Goal: Task Accomplishment & Management: Complete application form

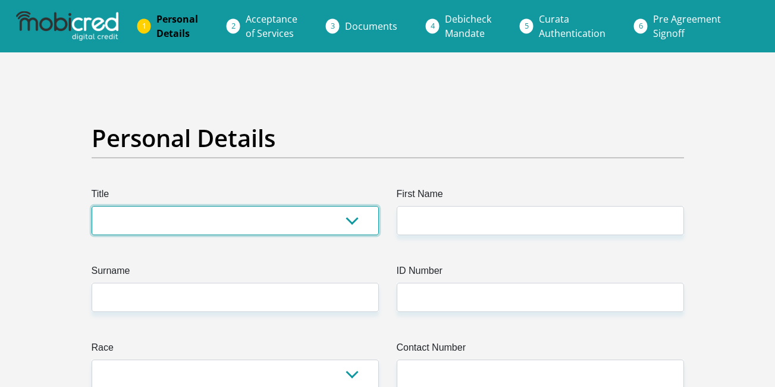
click at [356, 219] on select "Mr Ms Mrs Dr [PERSON_NAME]" at bounding box center [235, 220] width 287 height 29
select select "Ms"
click at [92, 206] on select "Mr Ms Mrs Dr [PERSON_NAME]" at bounding box center [235, 220] width 287 height 29
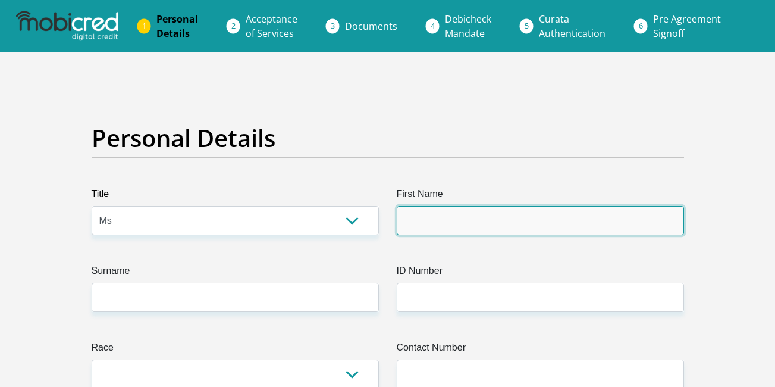
click at [630, 218] on input "First Name" at bounding box center [540, 220] width 287 height 29
type input "SINETHEMBAPORTIA"
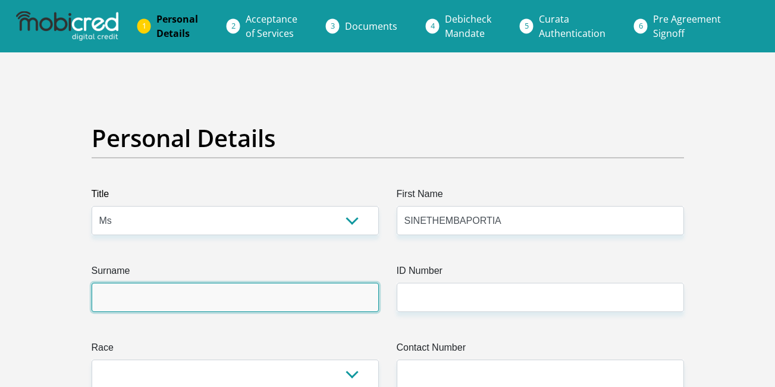
type input "NZUZA"
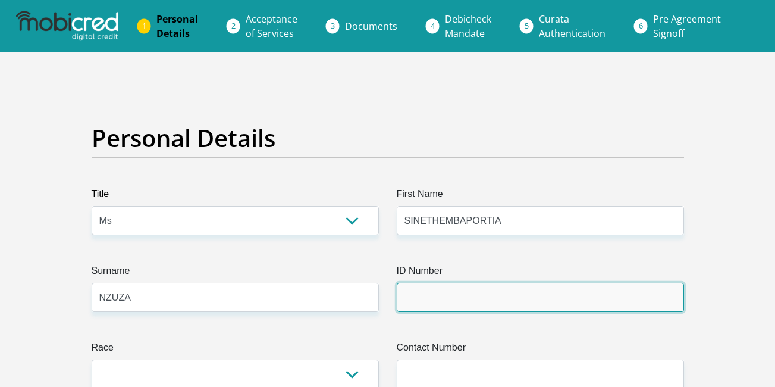
type input "0304280701083"
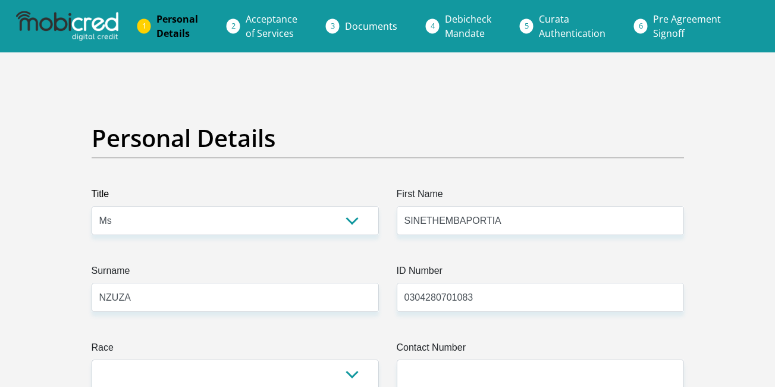
select select "ZAF"
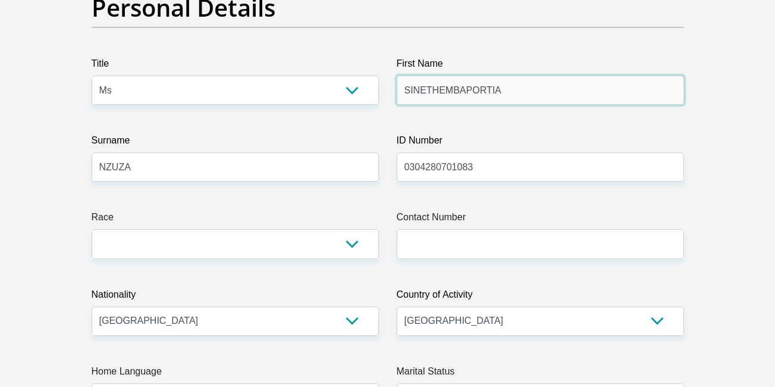
scroll to position [134, 0]
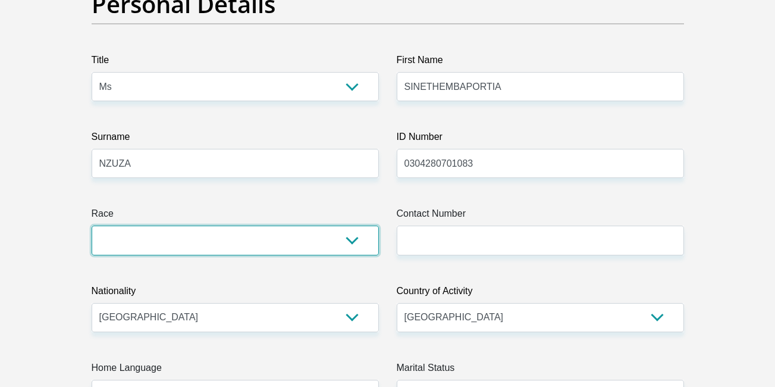
click at [338, 240] on select "Black Coloured Indian White Other" at bounding box center [235, 239] width 287 height 29
select select "1"
click at [92, 225] on select "Black Coloured Indian White Other" at bounding box center [235, 239] width 287 height 29
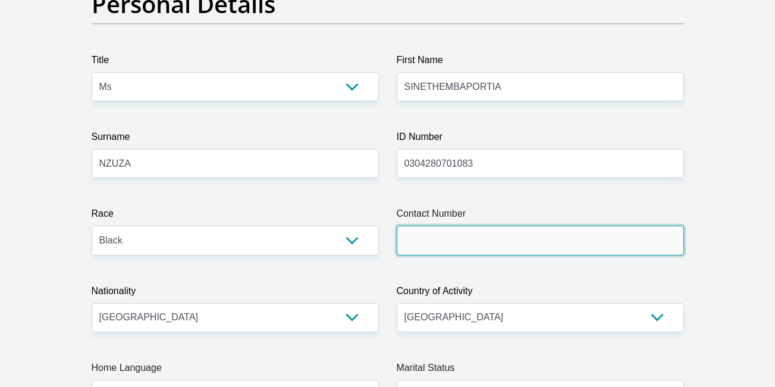
click at [412, 247] on input "Contact Number" at bounding box center [540, 239] width 287 height 29
type input "0765089797"
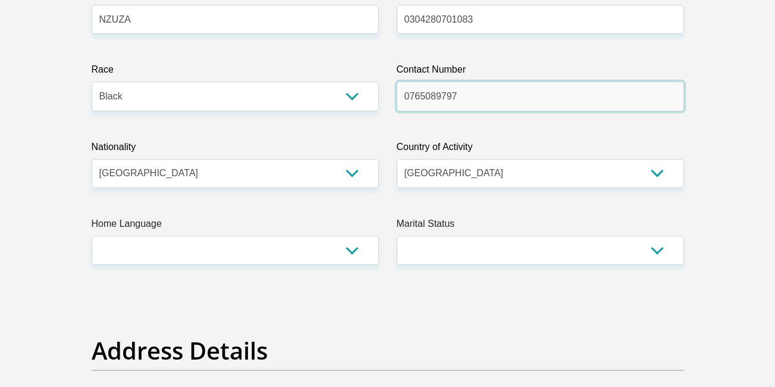
scroll to position [278, 0]
